Goal: Navigation & Orientation: Find specific page/section

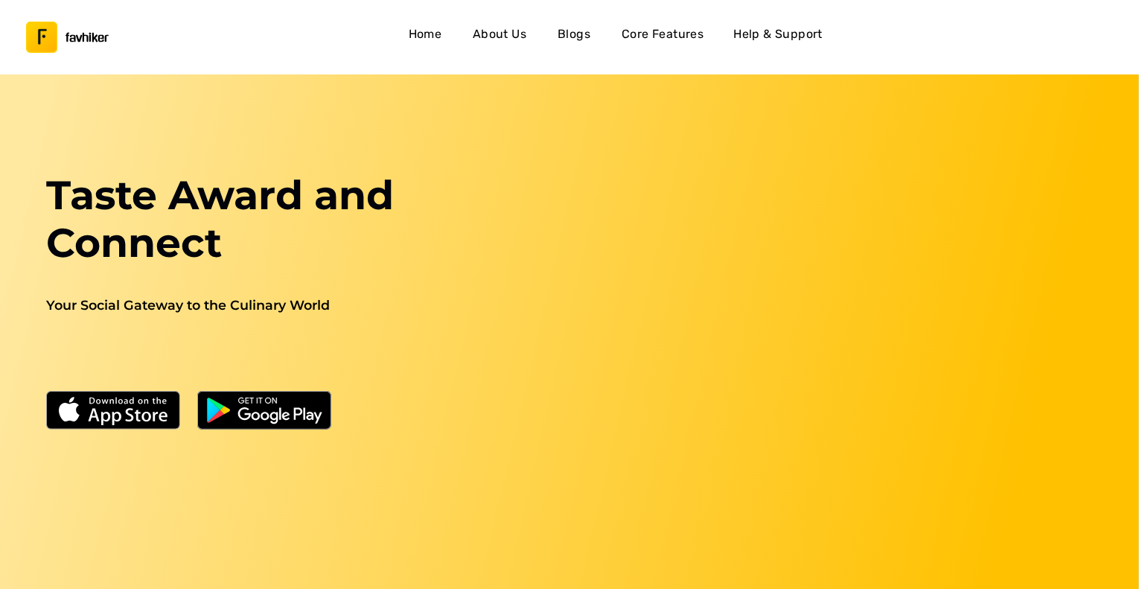
click at [447, 493] on div "Taste Award and Connect Your Social Gateway to the Culinary World" at bounding box center [232, 401] width 482 height 461
click at [319, 70] on div "favhiker favhiker Home About Us Blogs Core Features Help & Support" at bounding box center [569, 37] width 1139 height 74
click at [584, 30] on h4 "Blogs" at bounding box center [574, 34] width 33 height 19
click at [581, 41] on h4 "Blogs" at bounding box center [574, 34] width 33 height 19
click at [299, 229] on h1 "Taste Award and Connect" at bounding box center [232, 230] width 464 height 119
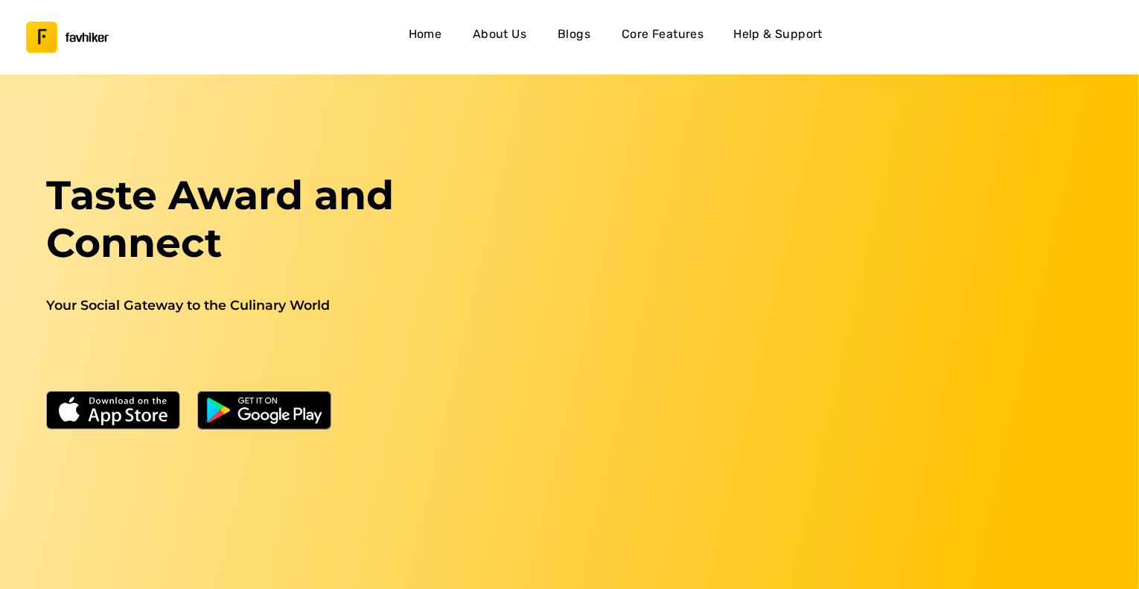
click at [912, 45] on div "Home About Us Blogs Core Features Help & Support" at bounding box center [615, 37] width 1012 height 34
click at [495, 37] on h4 "About Us" at bounding box center [500, 34] width 54 height 19
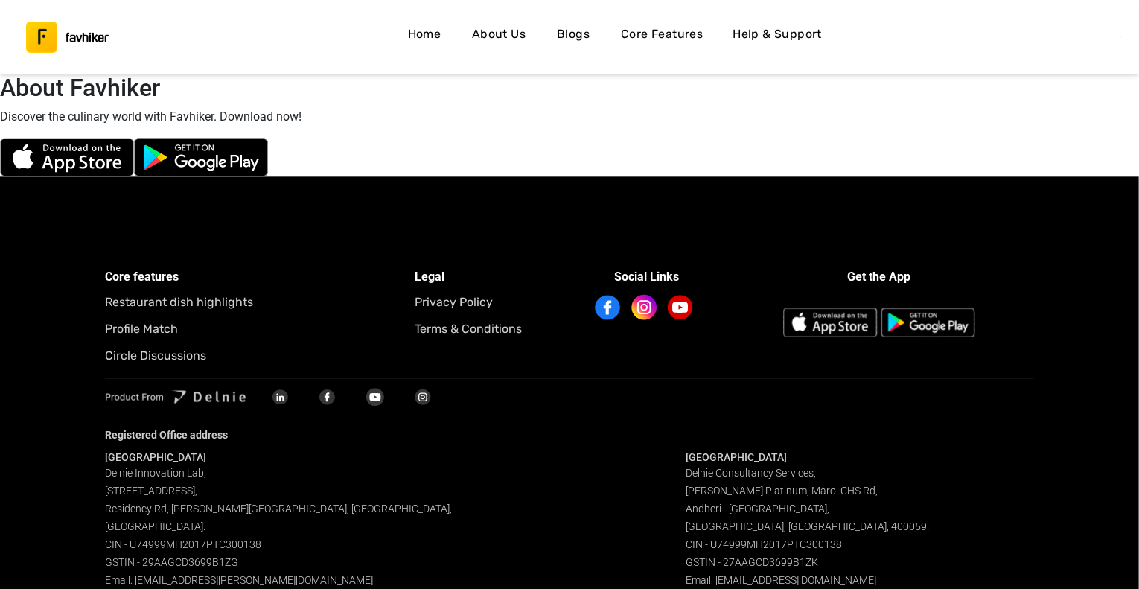
scroll to position [4633, 0]
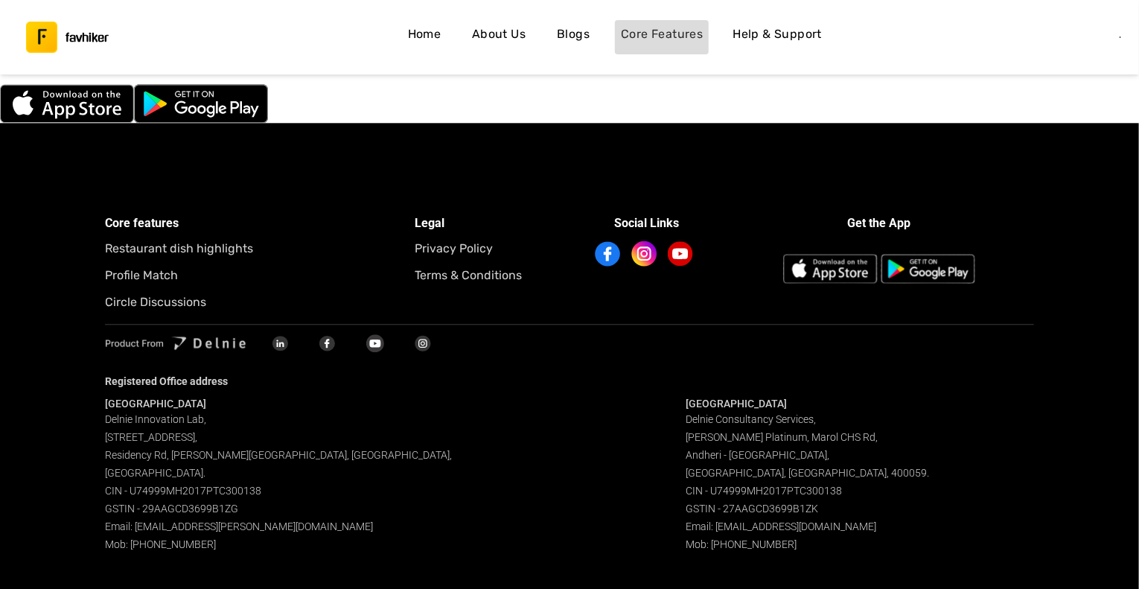
click at [648, 42] on h4 "Core Features" at bounding box center [662, 34] width 82 height 19
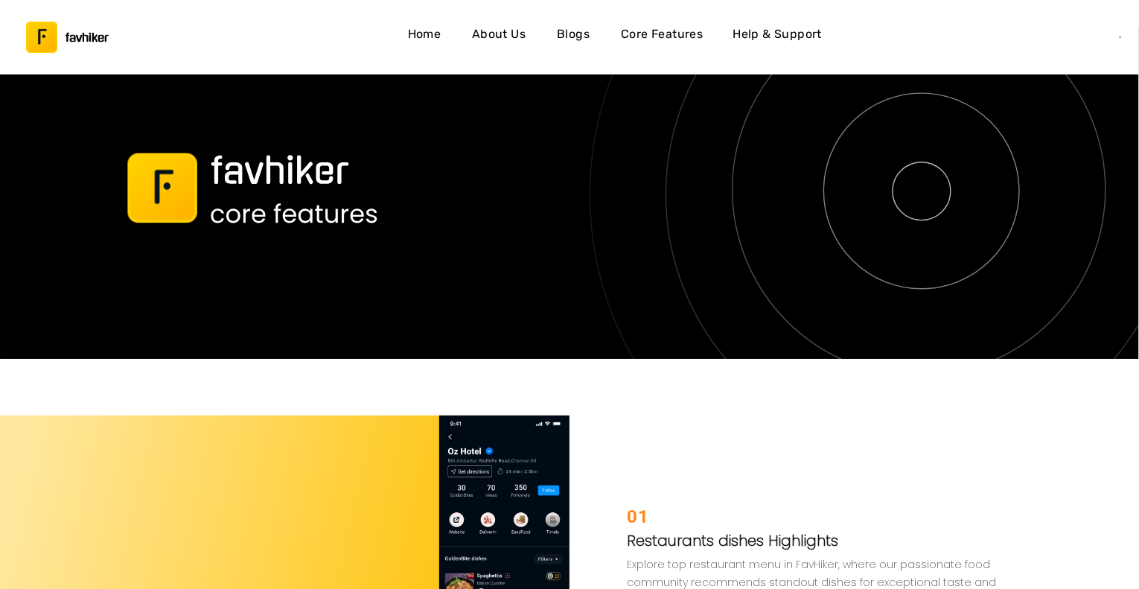
scroll to position [2620, 0]
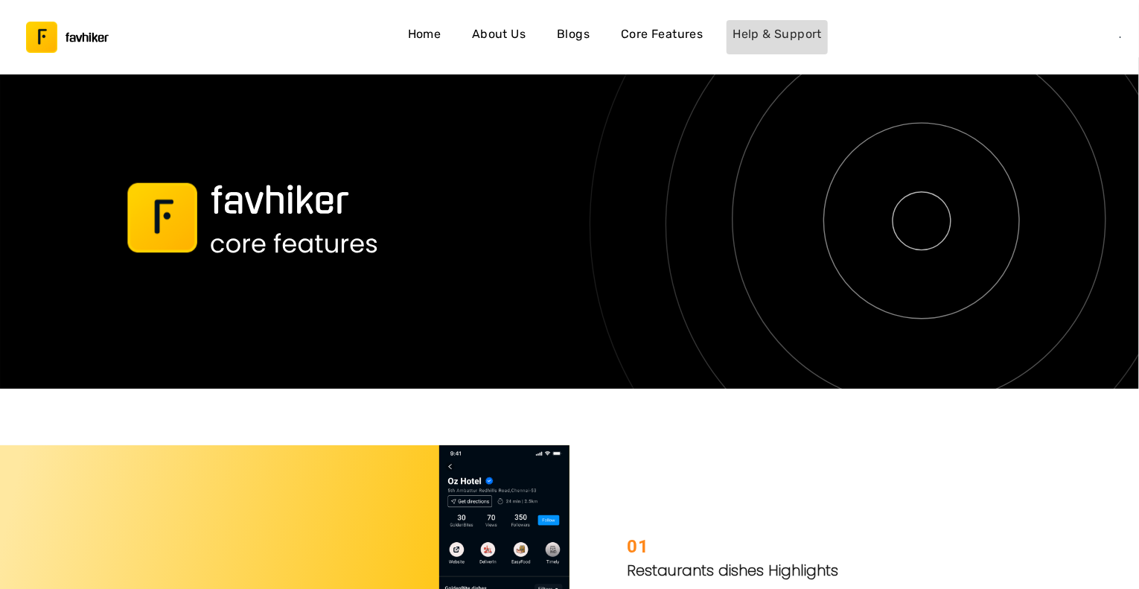
click at [770, 31] on h4 "Help & Support" at bounding box center [776, 34] width 89 height 19
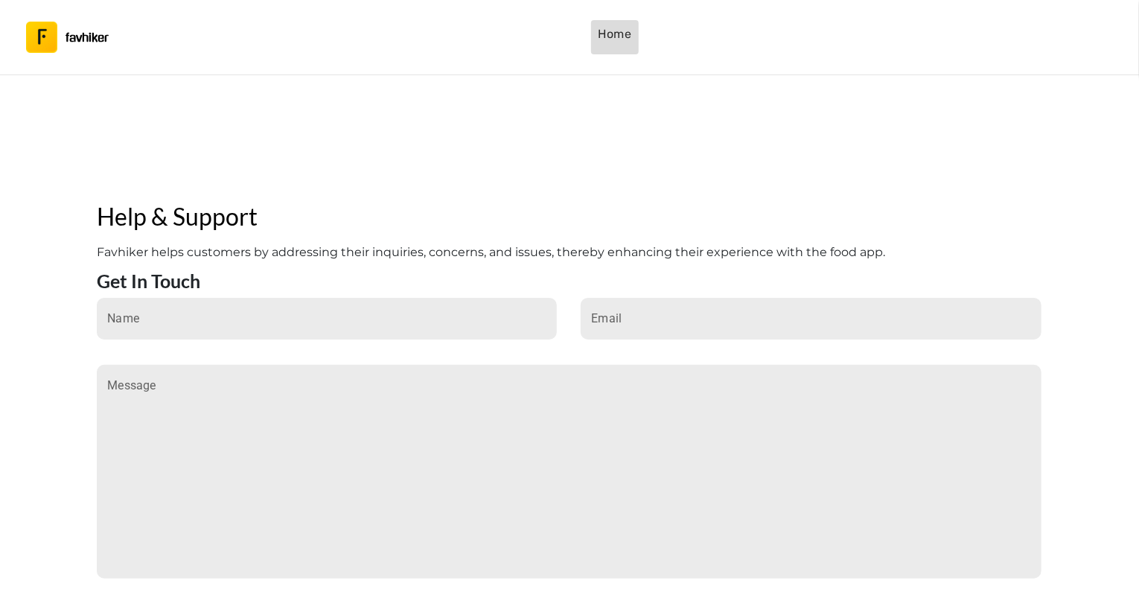
click at [608, 41] on h4 "Home" at bounding box center [614, 34] width 33 height 19
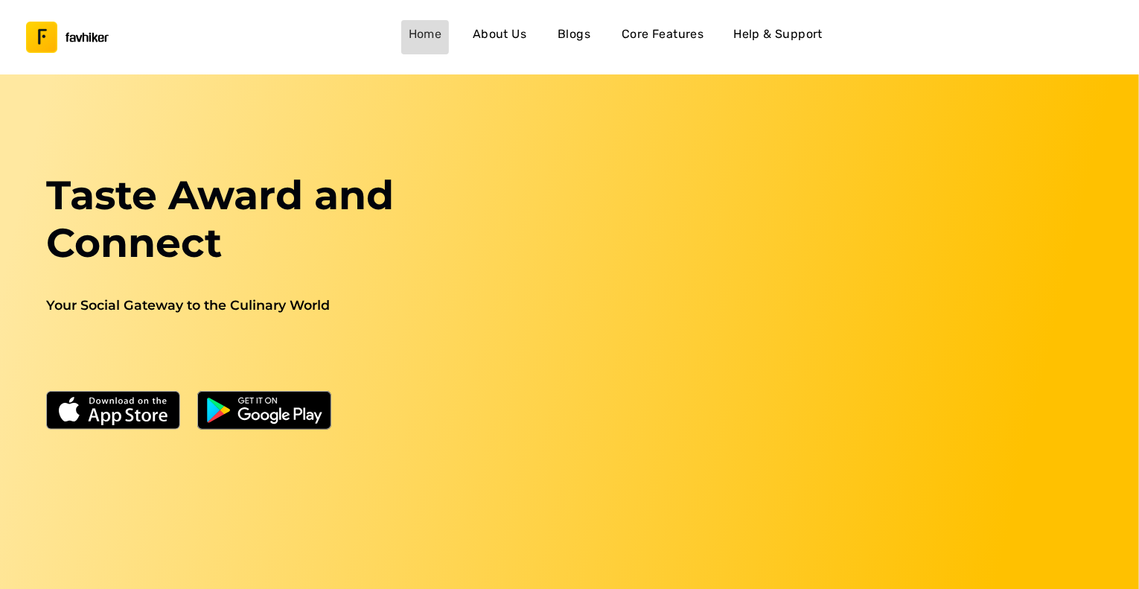
click at [404, 36] on link "Home" at bounding box center [425, 37] width 48 height 34
click at [408, 35] on link "Home" at bounding box center [425, 37] width 48 height 34
click at [50, 49] on img "button" at bounding box center [41, 37] width 31 height 31
click at [58, 42] on button "button" at bounding box center [42, 37] width 48 height 40
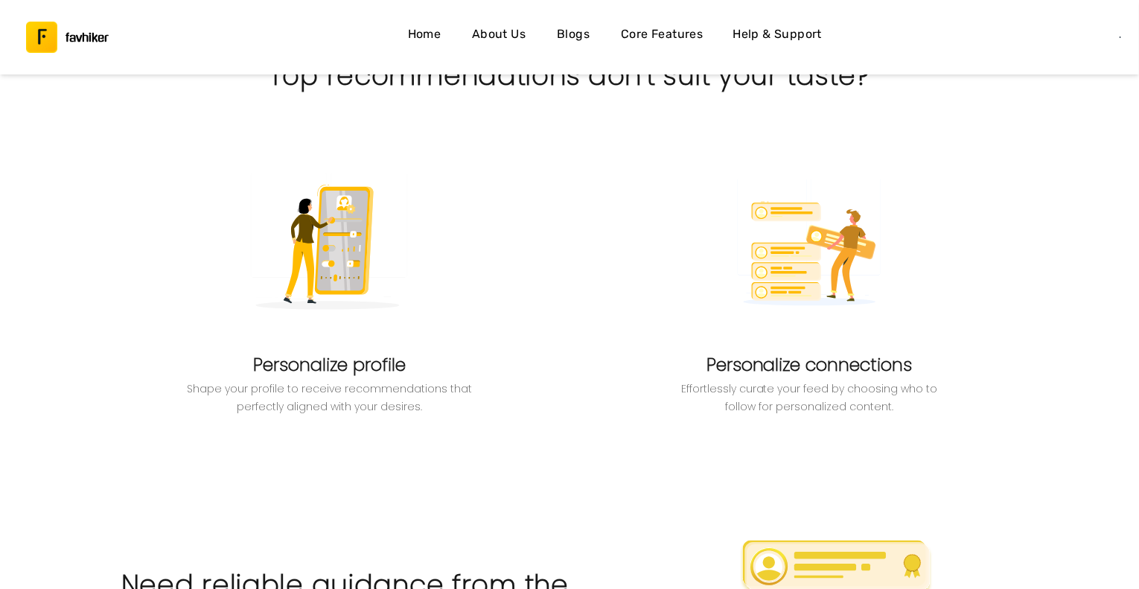
scroll to position [1092, 0]
click at [754, 210] on img at bounding box center [809, 244] width 170 height 170
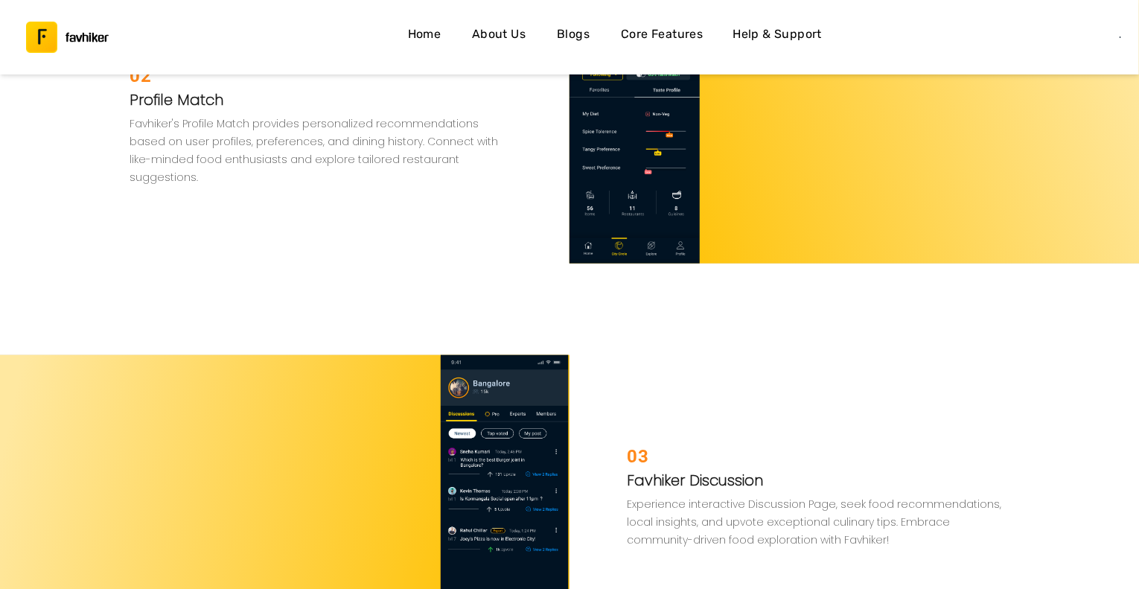
scroll to position [3390, 0]
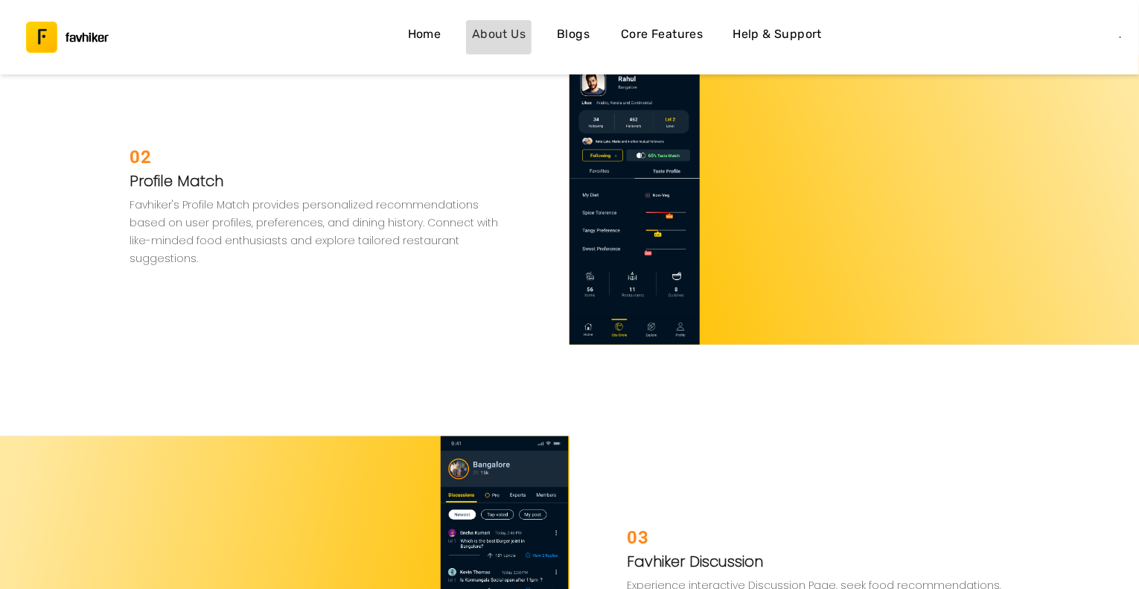
click at [502, 29] on h4 "About Us" at bounding box center [499, 34] width 54 height 19
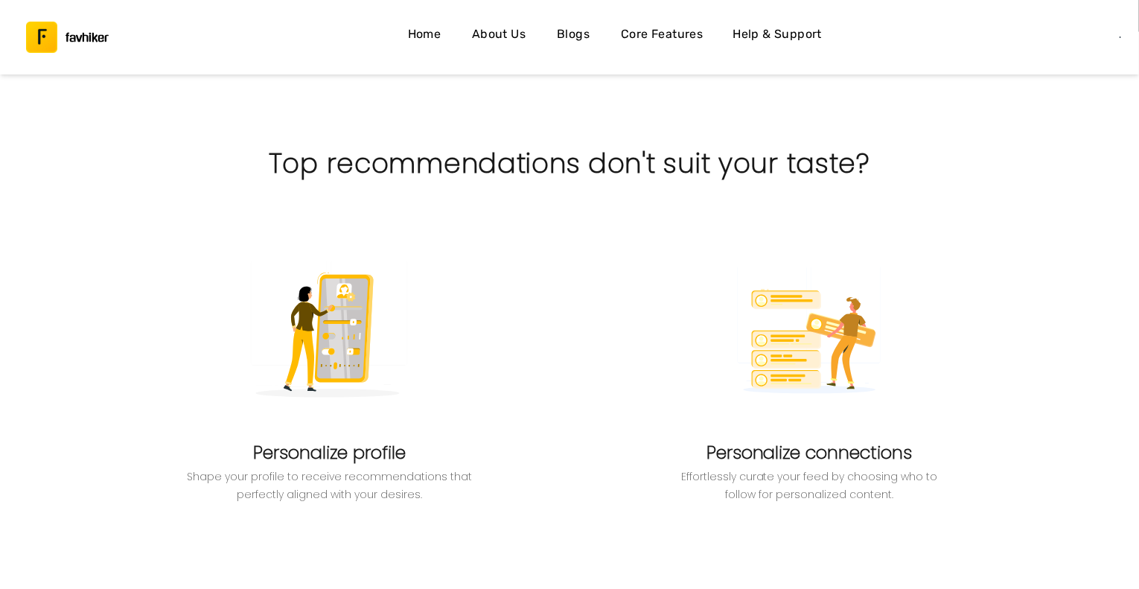
scroll to position [1021, 0]
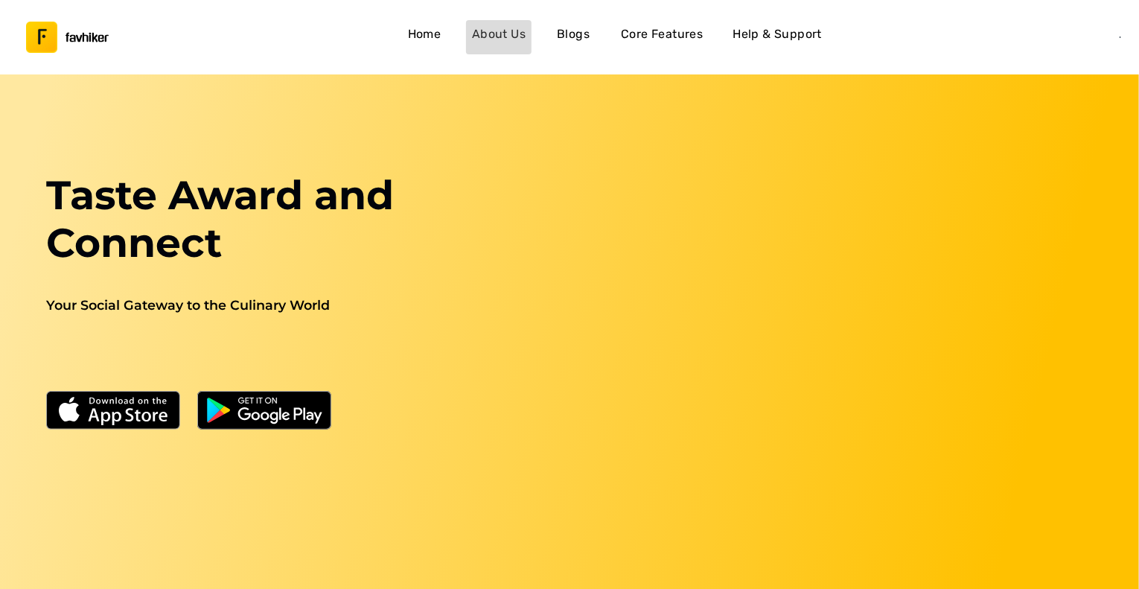
click at [517, 20] on link "About Us" at bounding box center [499, 37] width 66 height 34
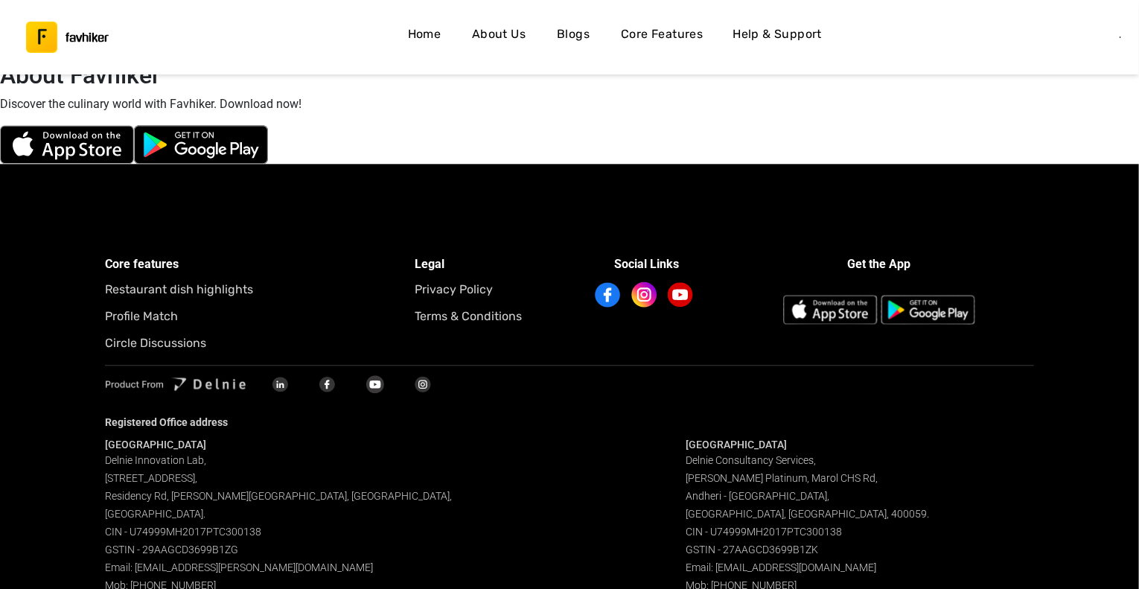
scroll to position [4633, 0]
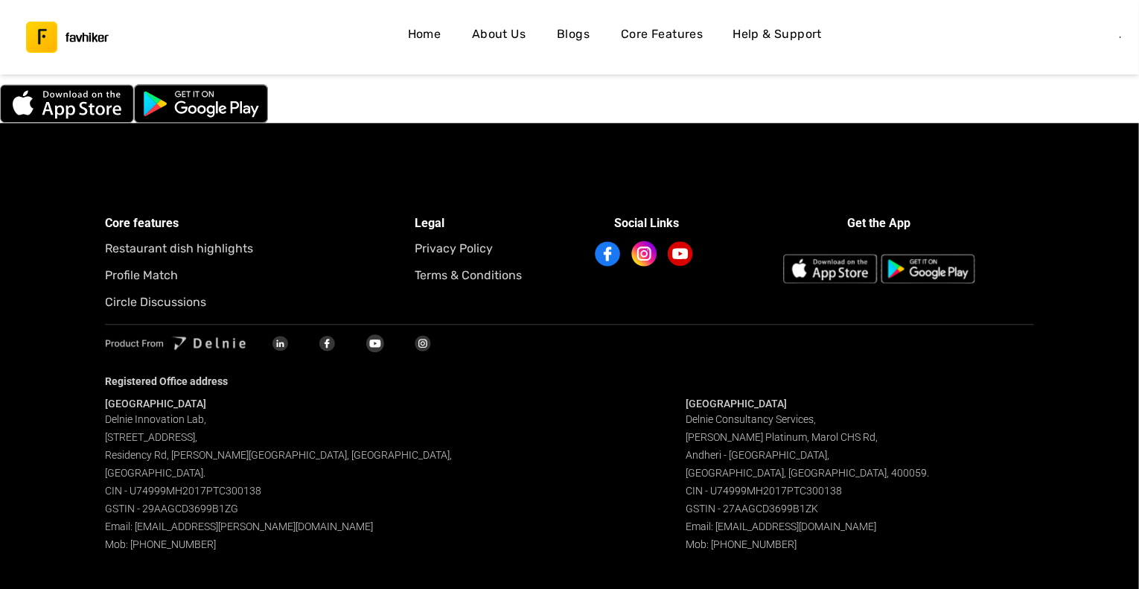
click at [452, 240] on h5 "Privacy Policy" at bounding box center [492, 248] width 155 height 19
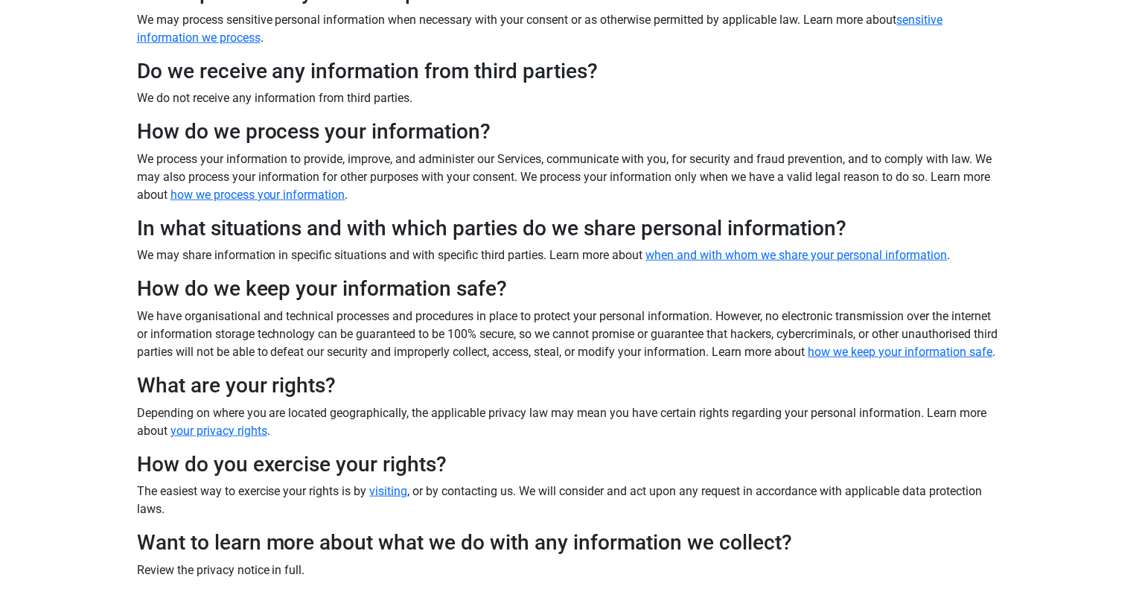
scroll to position [544, 0]
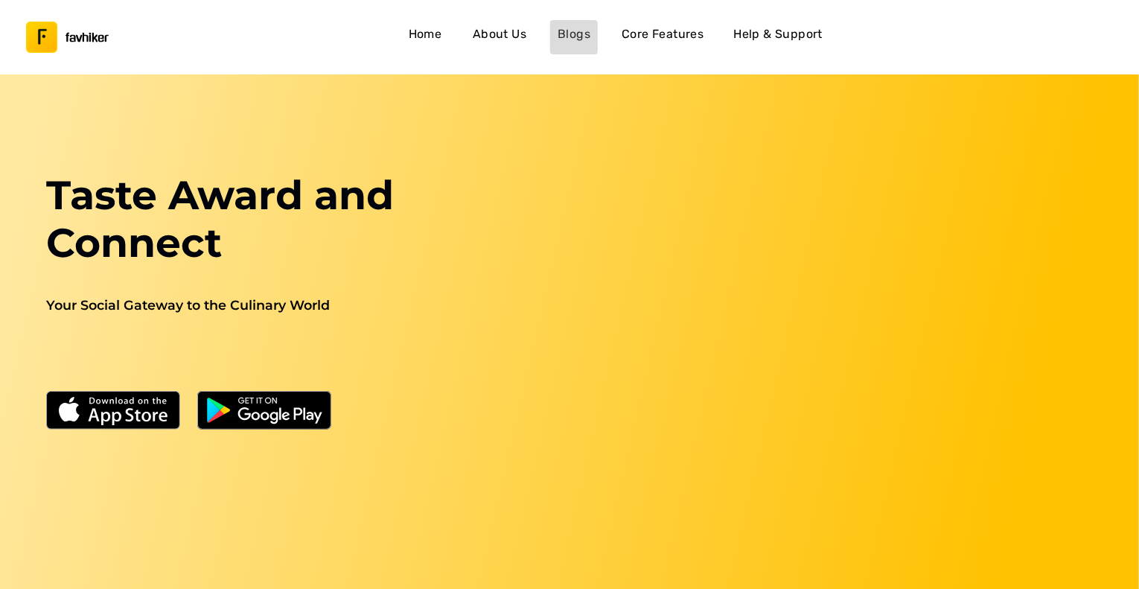
click at [562, 22] on link "Blogs" at bounding box center [574, 37] width 48 height 34
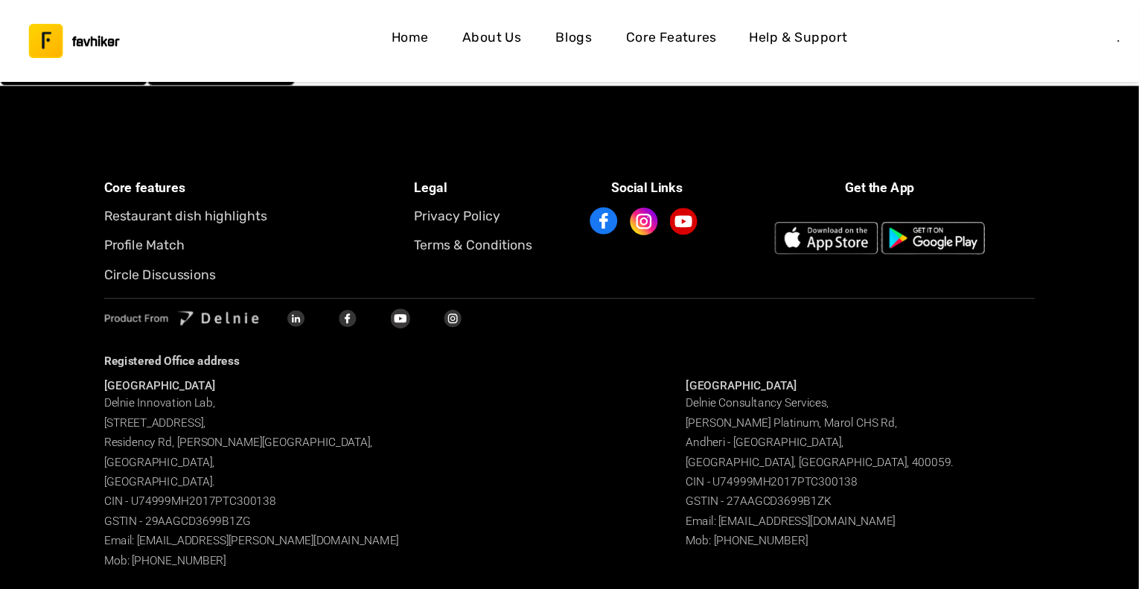
scroll to position [4298, 0]
